Goal: Information Seeking & Learning: Learn about a topic

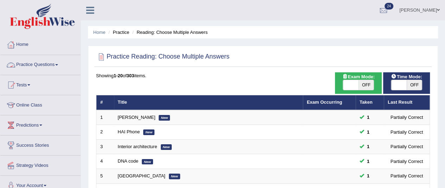
click at [40, 67] on link "Practice Questions" at bounding box center [40, 64] width 80 height 18
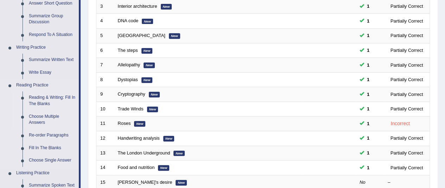
scroll to position [141, 0]
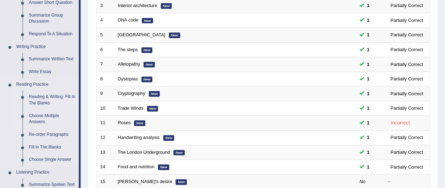
click at [49, 95] on link "Reading & Writing: Fill In The Blanks" at bounding box center [52, 99] width 53 height 19
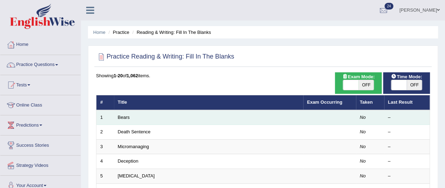
scroll to position [35, 0]
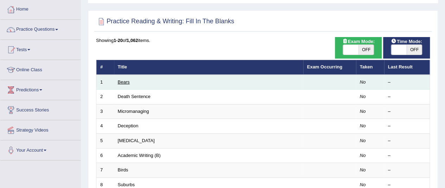
click at [127, 80] on link "Bears" at bounding box center [124, 81] width 12 height 5
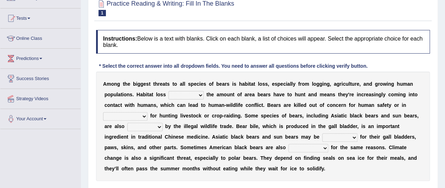
scroll to position [70, 0]
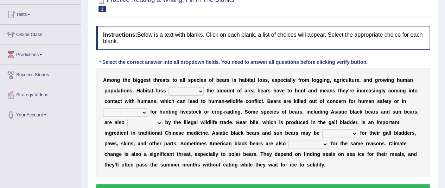
click at [182, 93] on select "increases reduces complies interacts" at bounding box center [186, 91] width 35 height 8
select select "increases"
click at [169, 87] on select "increases reduces complies interacts" at bounding box center [186, 91] width 35 height 8
click at [137, 111] on select "coalition retaliation appreciation disinformation" at bounding box center [125, 112] width 44 height 8
select select "retaliation"
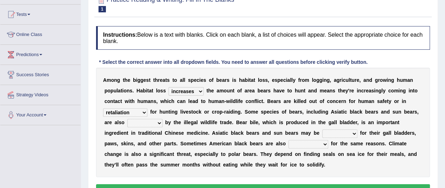
click at [103, 108] on select "coalition retaliation appreciation disinformation" at bounding box center [125, 112] width 44 height 8
click at [148, 122] on select "protected prohibited fattened threatened" at bounding box center [144, 123] width 35 height 8
select select "threatened"
click at [127, 119] on select "protected prohibited fattened threatened" at bounding box center [144, 123] width 35 height 8
click at [338, 133] on select "poached squelched coached blenched" at bounding box center [339, 133] width 35 height 8
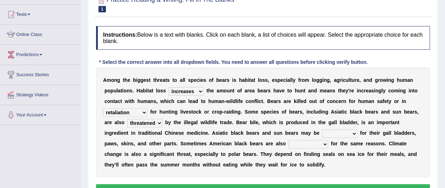
select select "poached"
click at [322, 129] on select "poached squelched coached blenched" at bounding box center [339, 133] width 35 height 8
click at [309, 143] on select "begot foreseen encountered targeted" at bounding box center [309, 144] width 40 height 8
select select "targeted"
click at [289, 140] on select "begot foreseen encountered targeted" at bounding box center [309, 144] width 40 height 8
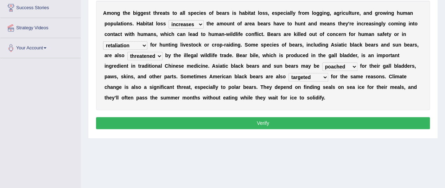
scroll to position [141, 0]
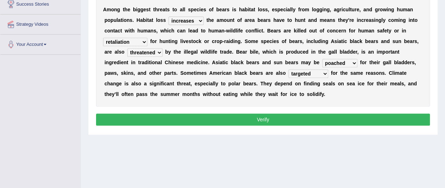
click at [245, 119] on button "Verify" at bounding box center [263, 119] width 334 height 12
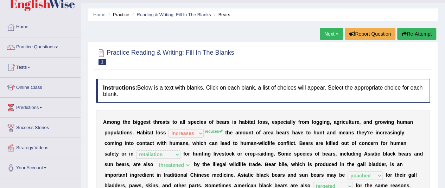
scroll to position [0, 0]
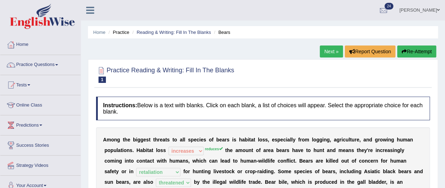
click at [332, 52] on link "Next »" at bounding box center [331, 51] width 23 height 12
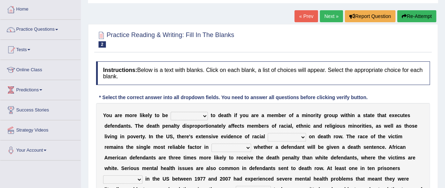
scroll to position [70, 0]
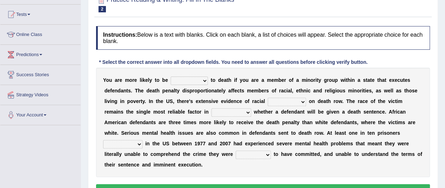
click at [185, 79] on select "penalized blamed complained sentenced" at bounding box center [189, 80] width 37 height 8
click at [188, 81] on select "penalized blamed complained sentenced" at bounding box center [189, 80] width 37 height 8
click at [200, 79] on select "penalized blamed complained sentenced" at bounding box center [189, 80] width 37 height 8
select select "penalized"
click at [171, 76] on select "penalized blamed complained sentenced" at bounding box center [189, 80] width 37 height 8
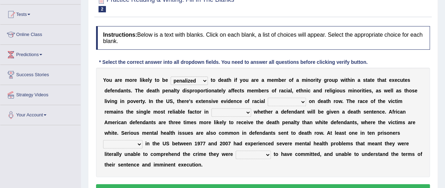
click at [284, 101] on select "bias equality appearance background" at bounding box center [287, 102] width 38 height 8
select select "bias"
click at [268, 98] on select "bias equality appearance background" at bounding box center [287, 102] width 38 height 8
click at [222, 111] on select "determining adjoining undermining examining" at bounding box center [232, 112] width 40 height 8
select select "determining"
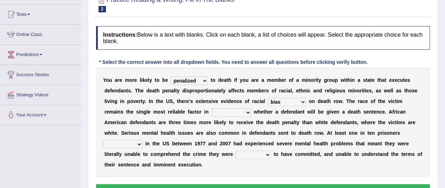
click at [212, 108] on select "determining adjoining undermining examining" at bounding box center [232, 112] width 40 height 8
click at [134, 145] on select "electrocuted persecuted executed captured" at bounding box center [122, 144] width 39 height 8
select select "executed"
click at [103, 140] on select "electrocuted persecuted executed captured" at bounding box center [122, 144] width 39 height 8
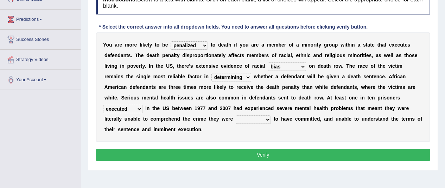
click at [264, 120] on select "alleged acclaimed persuaded claimed" at bounding box center [253, 119] width 35 height 8
select select "claimed"
click at [236, 115] on select "alleged acclaimed persuaded claimed" at bounding box center [253, 119] width 35 height 8
click at [261, 152] on button "Verify" at bounding box center [263, 155] width 334 height 12
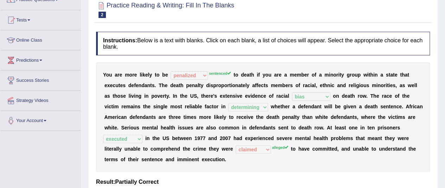
scroll to position [35, 0]
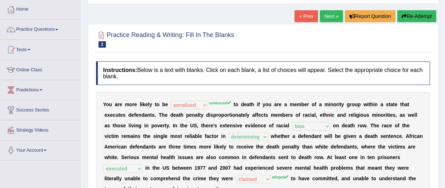
click at [328, 15] on link "Next »" at bounding box center [331, 16] width 23 height 12
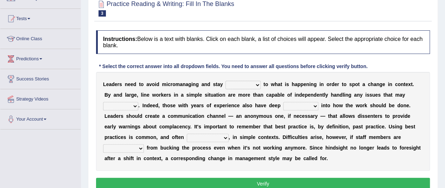
scroll to position [70, 0]
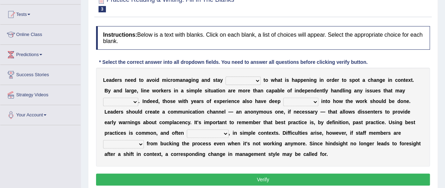
click at [244, 79] on select "complied connected precise concise" at bounding box center [243, 80] width 35 height 8
click at [131, 102] on select "apprise rise encounter arise" at bounding box center [120, 102] width 35 height 8
click at [123, 100] on select "apprise rise encounter arise" at bounding box center [120, 102] width 35 height 8
click at [296, 102] on select "incursion insight indignity indication" at bounding box center [300, 102] width 35 height 8
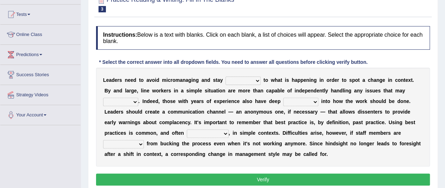
select select "insight"
click at [283, 98] on select "incursion insight indignity indication" at bounding box center [300, 102] width 35 height 8
click at [205, 132] on select "inappropriate apprehensive appropriate forbidden" at bounding box center [208, 133] width 42 height 8
click at [125, 103] on select "apprise rise encounter arise" at bounding box center [120, 102] width 35 height 8
select select "arise"
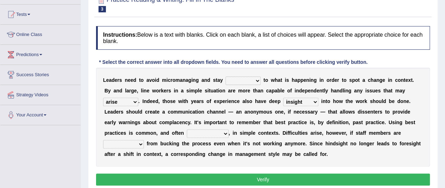
click at [103, 98] on select "apprise rise encounter arise" at bounding box center [120, 102] width 35 height 8
click at [216, 131] on select "inappropriate apprehensive appropriate forbidden" at bounding box center [208, 133] width 42 height 8
click at [328, 115] on div "L e a d e r s n e e d t o a v o i d m i c r o m a n a g i n g a n d s t a y com…" at bounding box center [263, 117] width 334 height 99
click at [207, 134] on select "inappropriate apprehensive appropriate forbidden" at bounding box center [208, 133] width 42 height 8
select select "inappropriate"
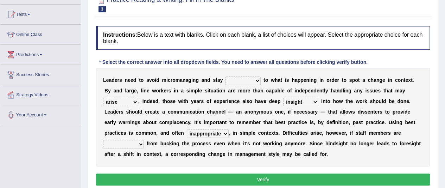
click at [187, 129] on select "inappropriate apprehensive appropriate forbidden" at bounding box center [208, 133] width 42 height 8
click at [127, 144] on select "disarranged disinclined discouraged disintegrated" at bounding box center [123, 144] width 41 height 8
select select "disintegrated"
click at [103, 140] on select "disarranged disinclined discouraged disintegrated" at bounding box center [123, 144] width 41 height 8
click at [241, 77] on select "complied connected precise concise" at bounding box center [243, 80] width 35 height 8
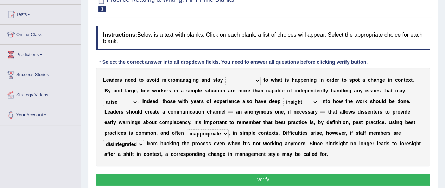
select select "connected"
click at [226, 76] on select "complied connected precise concise" at bounding box center [243, 80] width 35 height 8
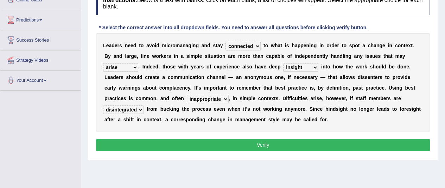
scroll to position [141, 0]
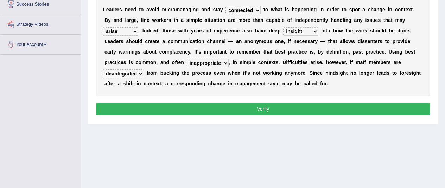
click at [249, 107] on button "Verify" at bounding box center [263, 109] width 334 height 12
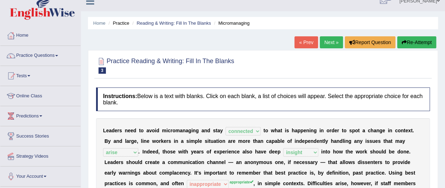
scroll to position [0, 0]
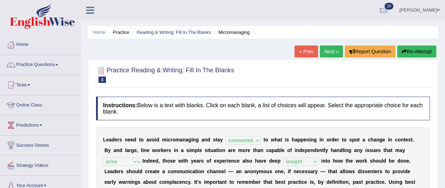
click at [325, 52] on link "Next »" at bounding box center [331, 51] width 23 height 12
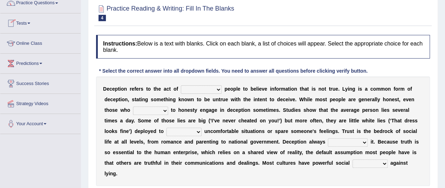
scroll to position [70, 0]
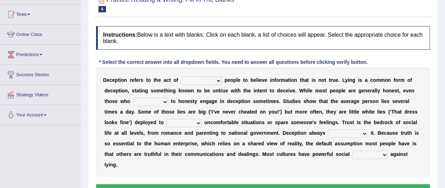
click at [215, 79] on select "discouraging forbidding detecting encouraging" at bounding box center [201, 80] width 41 height 8
select select "encouraging"
click at [181, 76] on select "discouraging forbidding detecting encouraging" at bounding box center [201, 80] width 41 height 8
click at [157, 102] on select "describe prescribe inscribe subscribe" at bounding box center [150, 102] width 35 height 8
select select "describe"
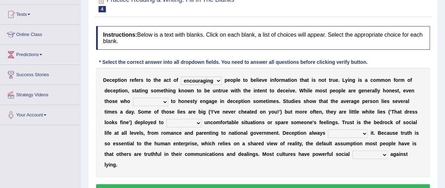
click at [133, 98] on select "describe prescribe inscribe subscribe" at bounding box center [150, 102] width 35 height 8
